Goal: Navigation & Orientation: Find specific page/section

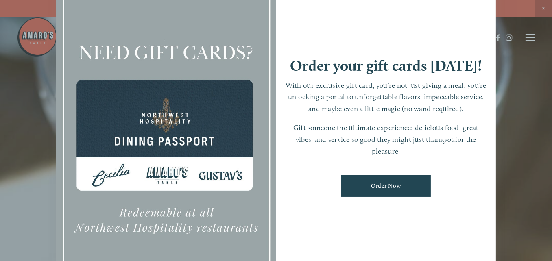
click at [546, 5] on div at bounding box center [276, 130] width 552 height 261
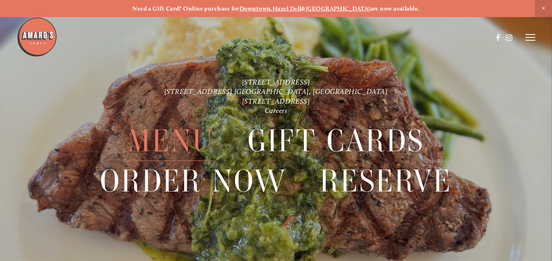
click at [175, 142] on span "Menu" at bounding box center [171, 141] width 87 height 40
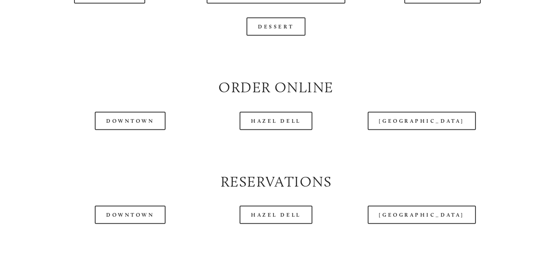
scroll to position [855, 0]
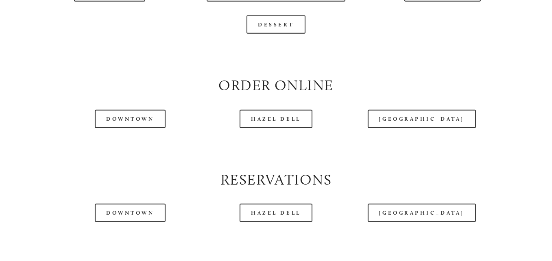
click at [127, 12] on div at bounding box center [255, 17] width 476 height 42
click at [112, 14] on div at bounding box center [255, 17] width 476 height 42
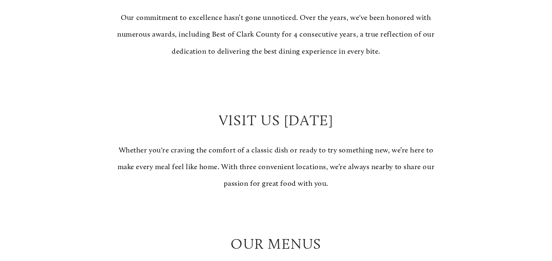
scroll to position [732, 0]
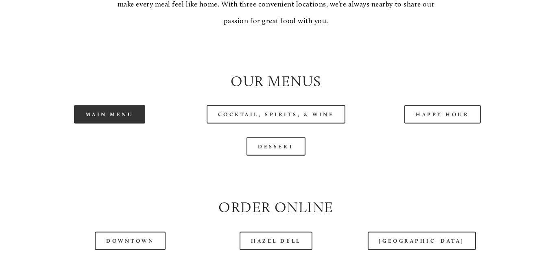
click at [107, 124] on link "Main Menu" at bounding box center [109, 114] width 71 height 18
